Goal: Task Accomplishment & Management: Manage account settings

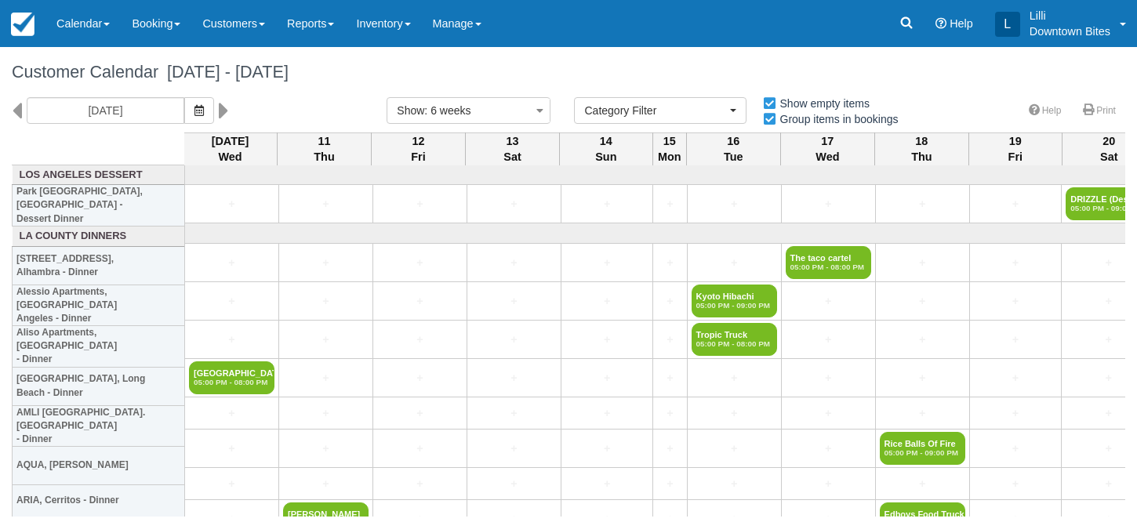
select select
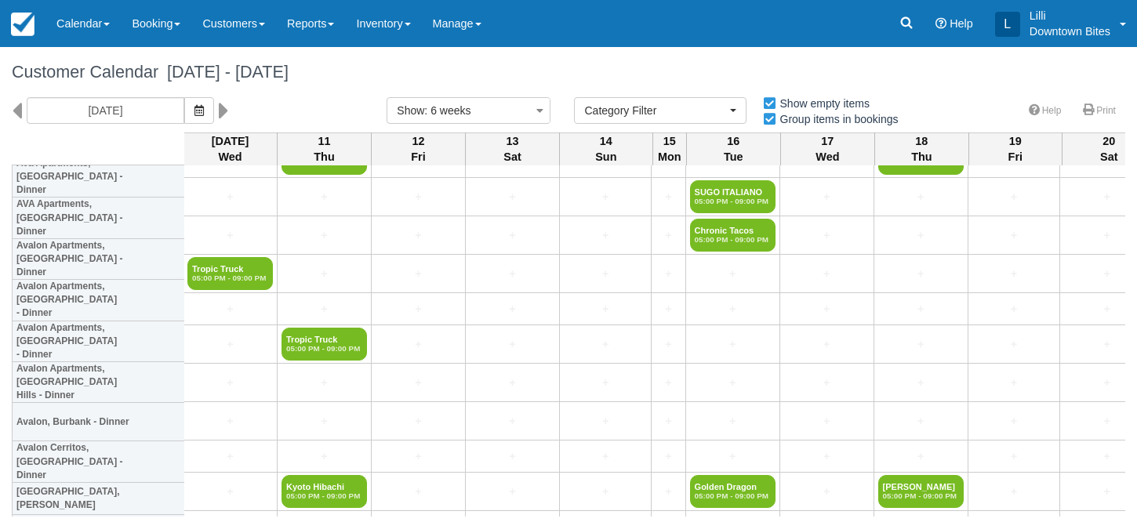
scroll to position [367, 2]
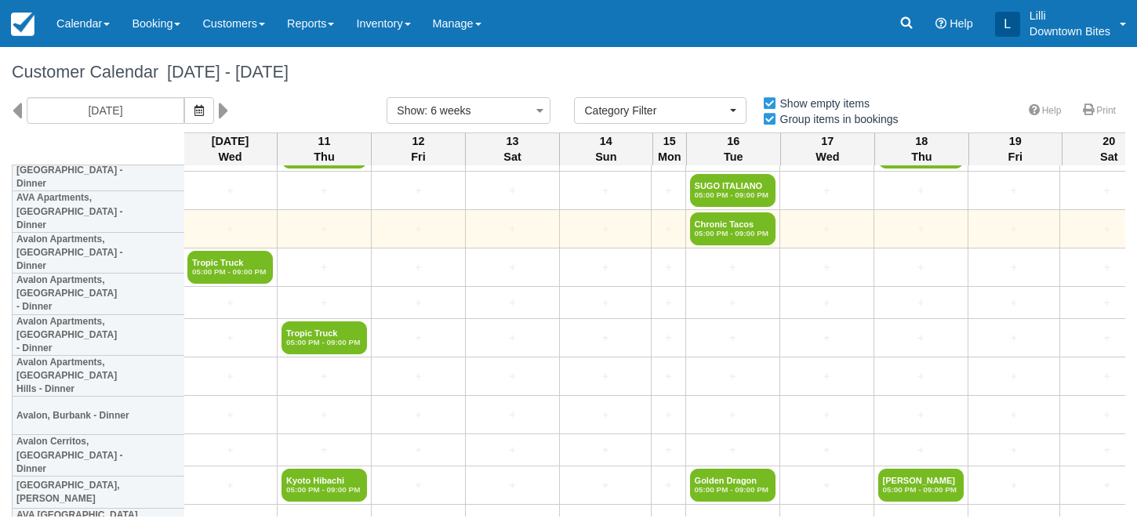
click at [234, 247] on td "+" at bounding box center [230, 229] width 94 height 38
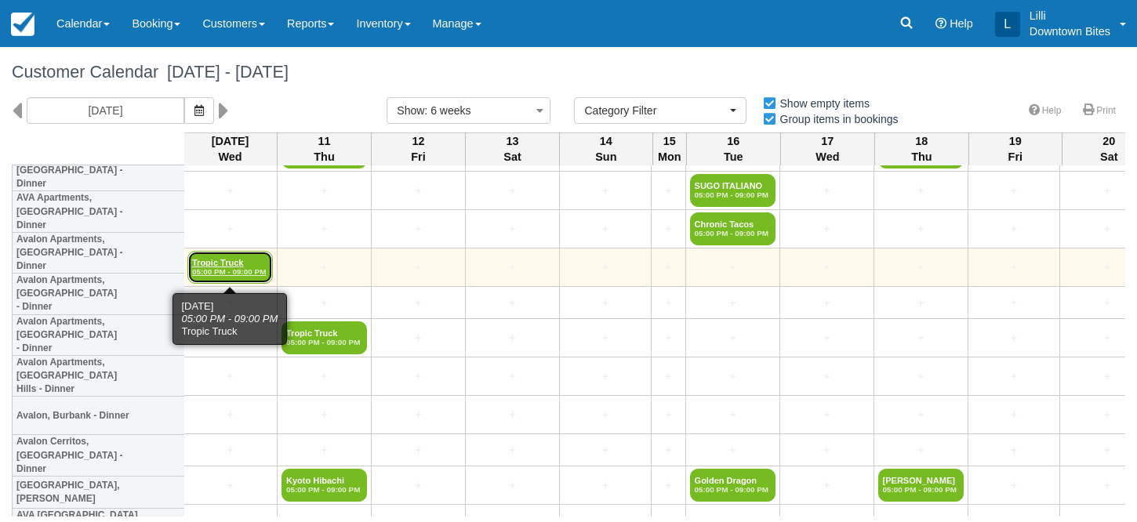
click at [229, 261] on link "Tropic Truck 05:00 PM - 09:00 PM" at bounding box center [229, 267] width 85 height 33
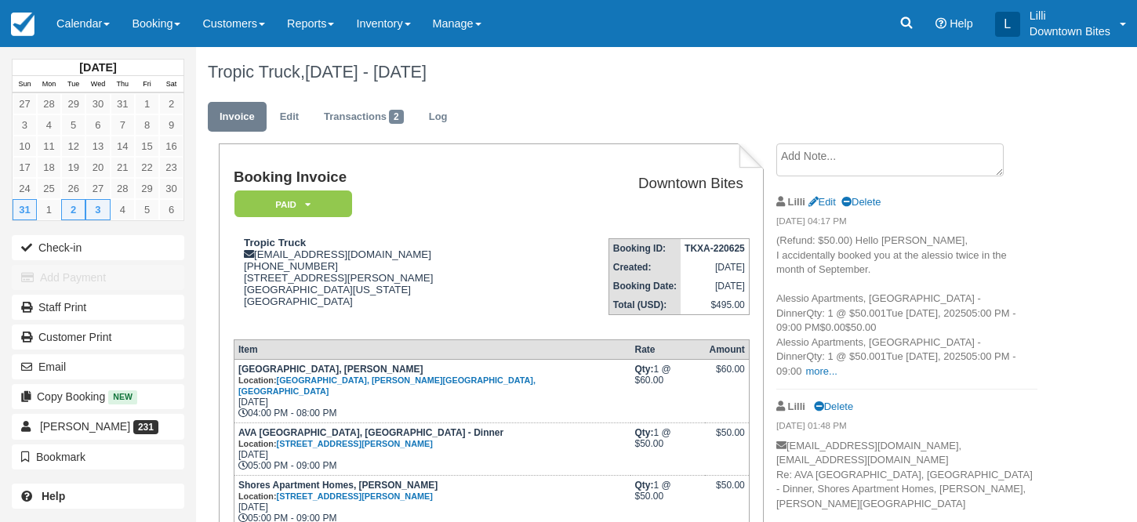
click at [822, 154] on textarea at bounding box center [889, 159] width 227 height 33
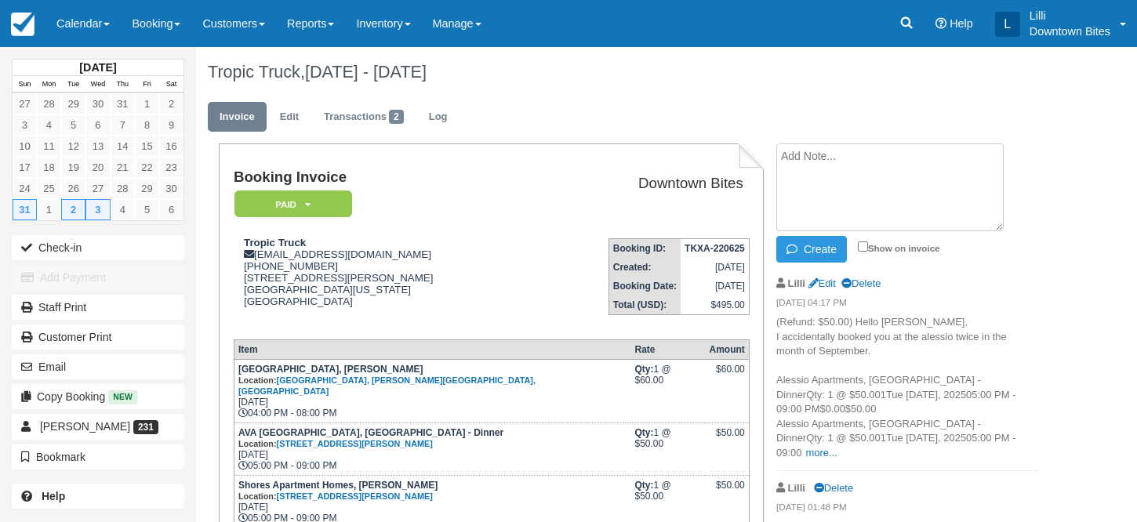
paste textarea "Re: Cover Avalon Woodland Hills External Inbox The Tropic Truck 12:58 PM (33 mi…"
type textarea "Re: Cover Avalon Woodland Hills External Inbox The Tropic Truck 12:58 PM (33 mi…"
click at [863, 247] on input "Show on invoice" at bounding box center [863, 246] width 10 height 10
checkbox input "true"
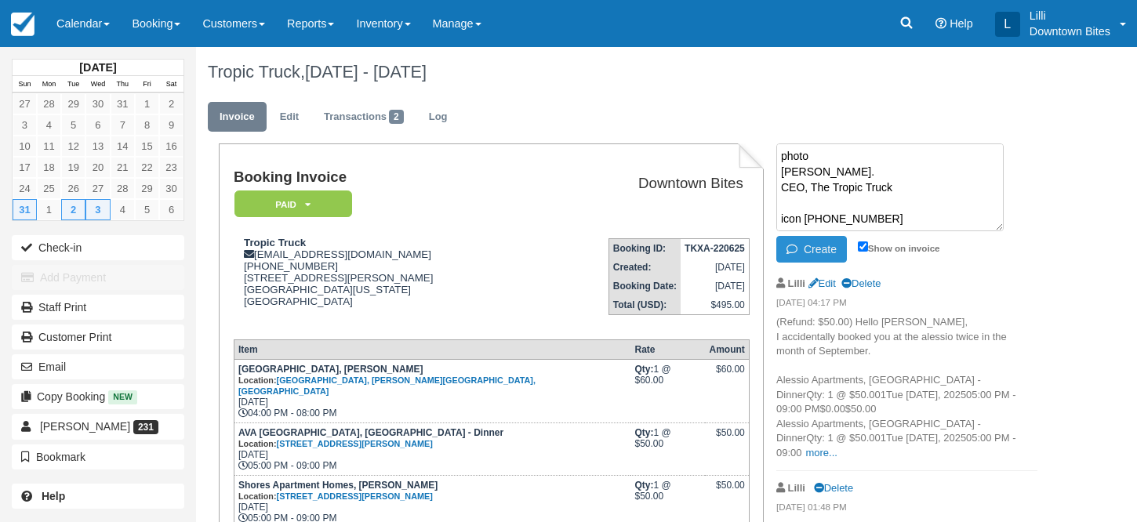
click at [827, 245] on button "Create" at bounding box center [811, 249] width 71 height 27
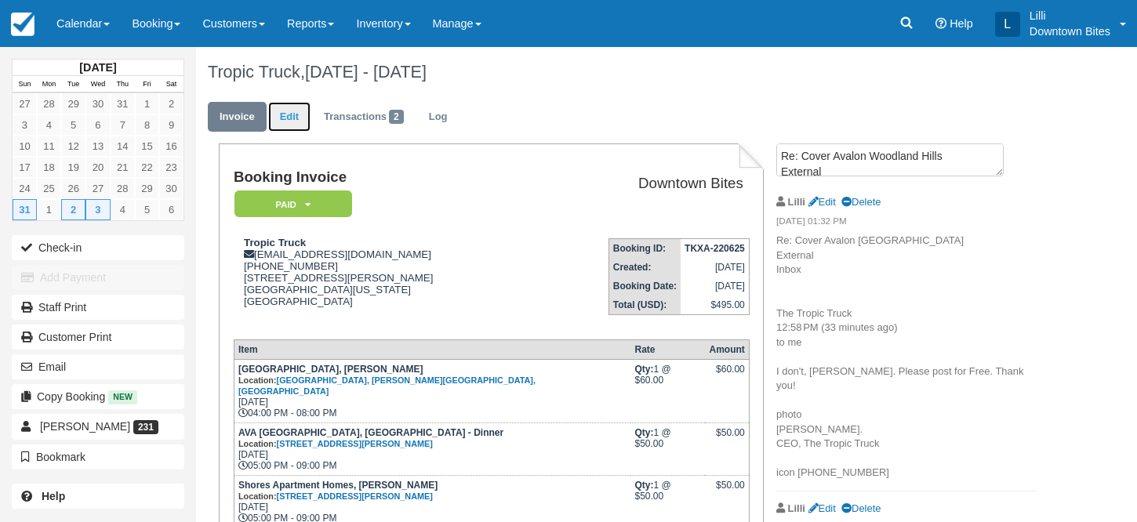
click at [303, 111] on link "Edit" at bounding box center [289, 117] width 42 height 31
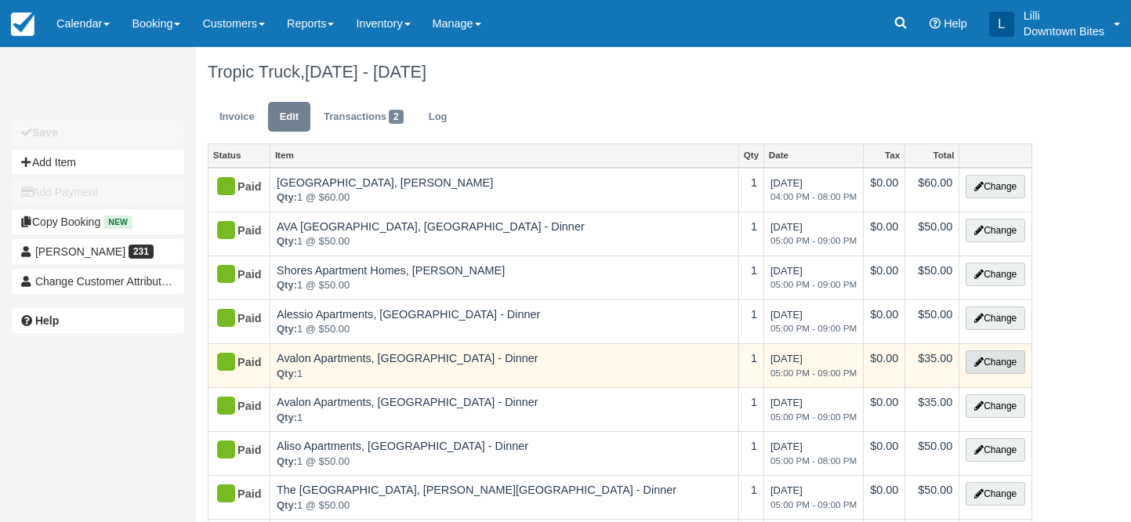
click at [1022, 364] on button "Change" at bounding box center [996, 362] width 60 height 24
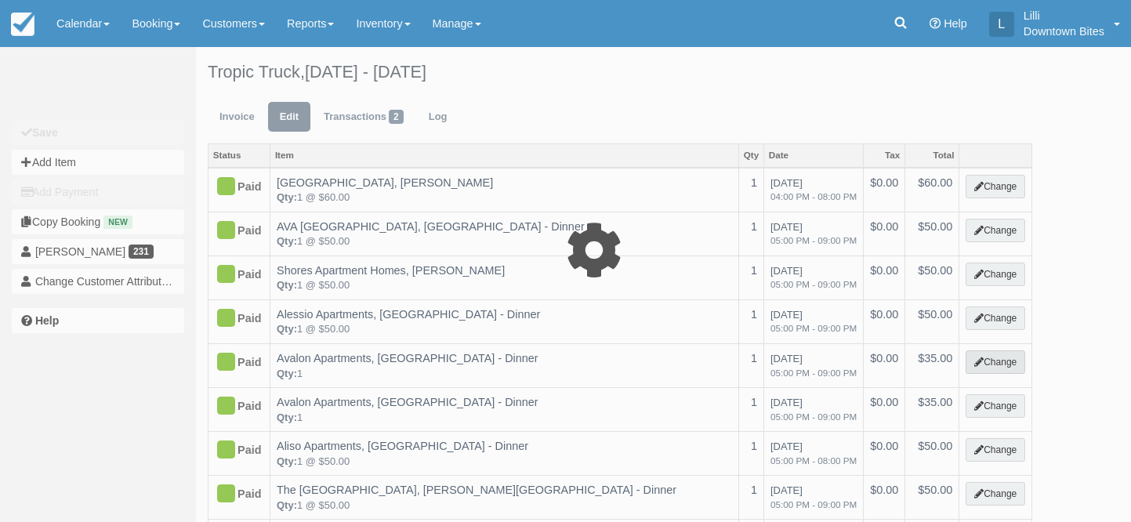
select select "2"
type input "35.00"
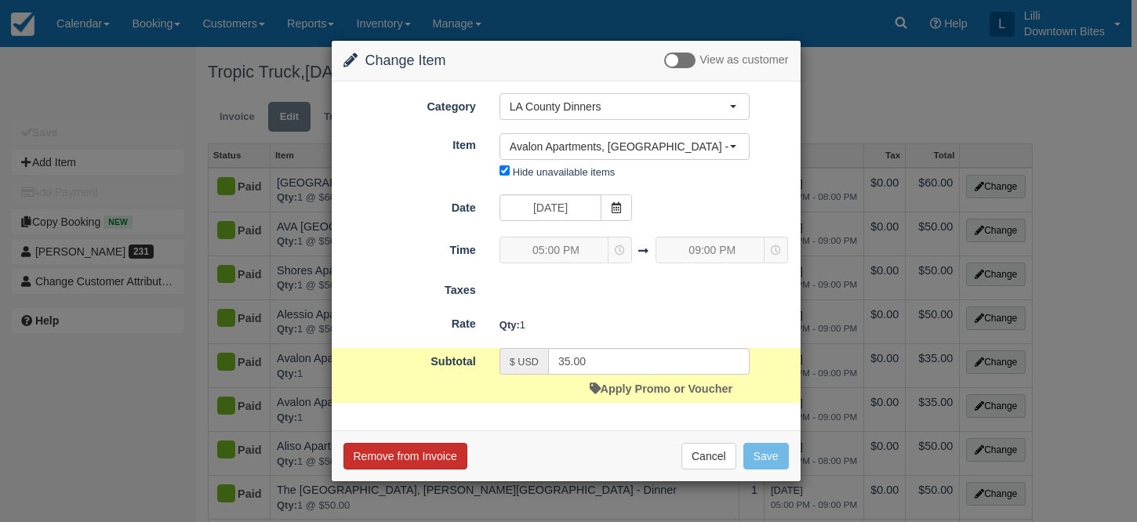
click at [404, 462] on button "Remove from Invoice" at bounding box center [405, 456] width 124 height 27
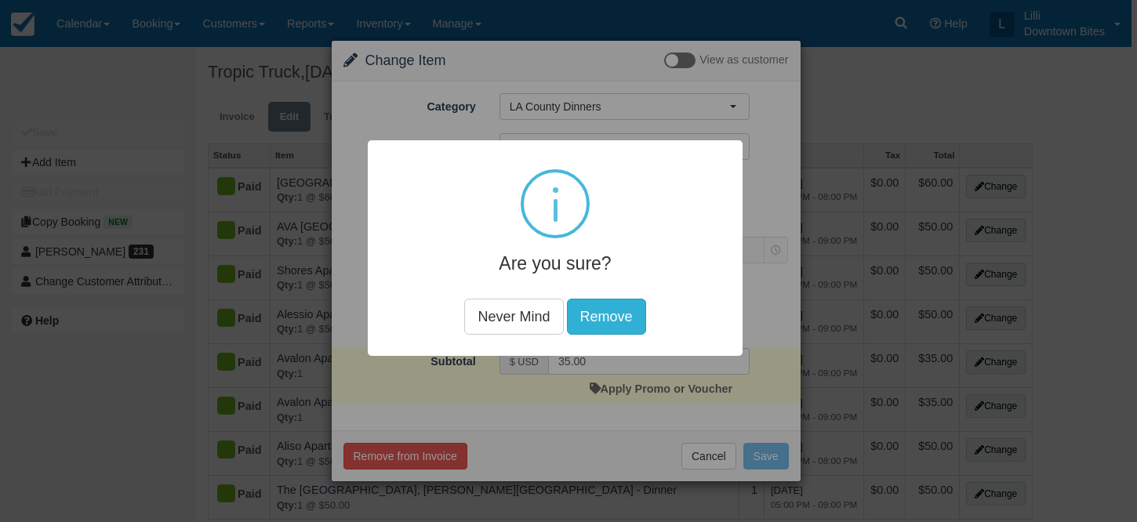
click at [617, 322] on button "Remove" at bounding box center [606, 317] width 79 height 36
